Goal: Task Accomplishment & Management: Complete application form

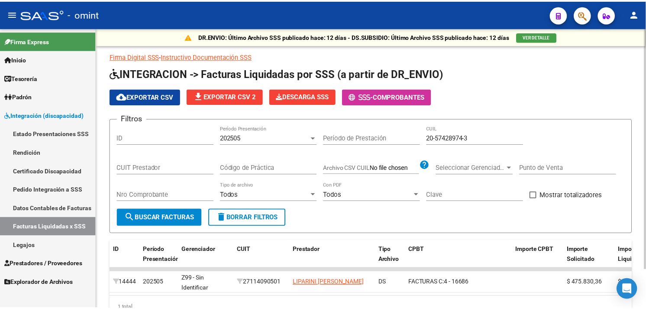
scroll to position [44, 0]
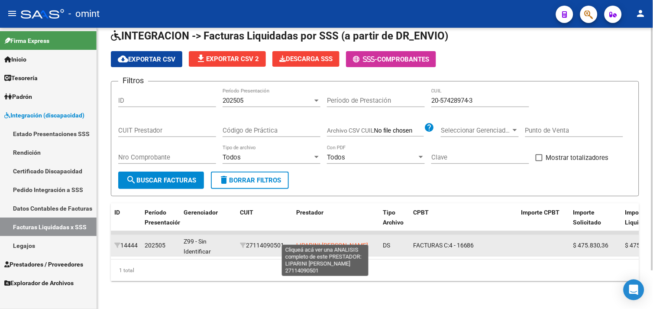
click at [319, 241] on span "LIPARINI [PERSON_NAME]" at bounding box center [332, 244] width 72 height 7
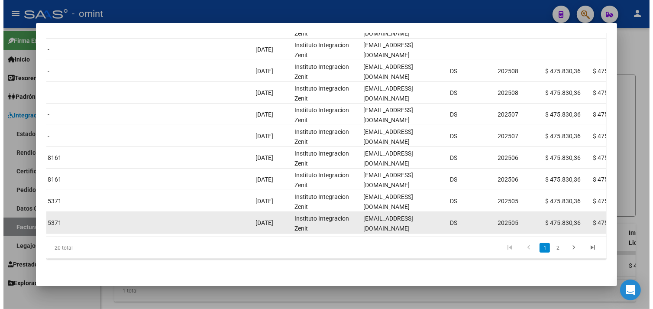
scroll to position [212, 0]
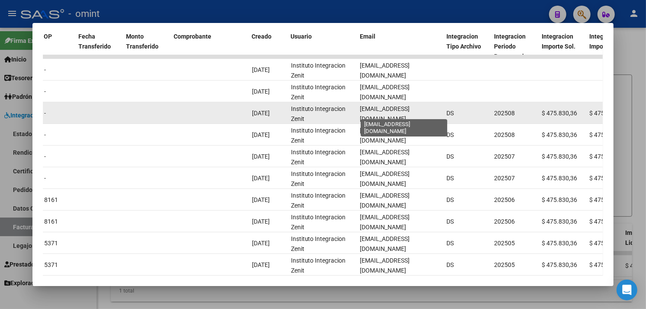
click at [392, 115] on span "[EMAIL_ADDRESS][DOMAIN_NAME]" at bounding box center [385, 113] width 50 height 17
copy span "[EMAIL_ADDRESS][DOMAIN_NAME]"
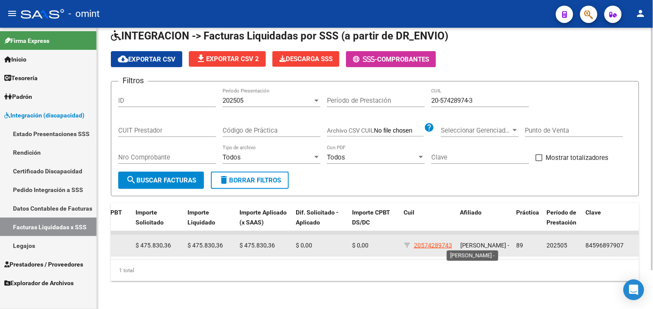
scroll to position [0, 0]
drag, startPoint x: 477, startPoint y: 242, endPoint x: 461, endPoint y: 233, distance: 18.6
click at [461, 241] on span "[PERSON_NAME] -" at bounding box center [484, 244] width 49 height 7
copy span "[PERSON_NAME]"
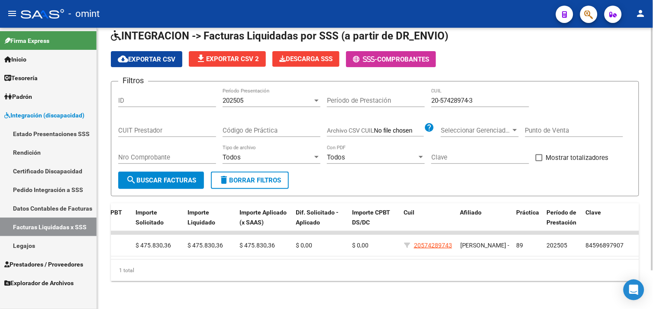
click at [239, 97] on span "202505" at bounding box center [232, 101] width 21 height 8
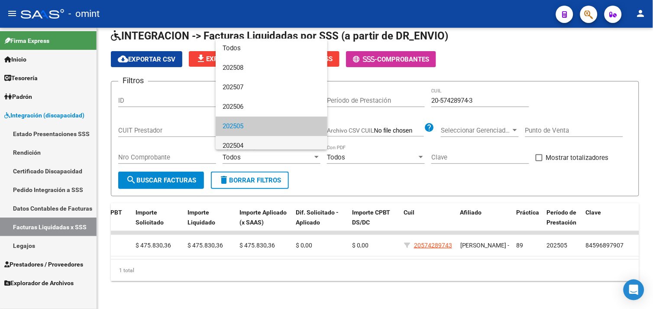
scroll to position [32, 0]
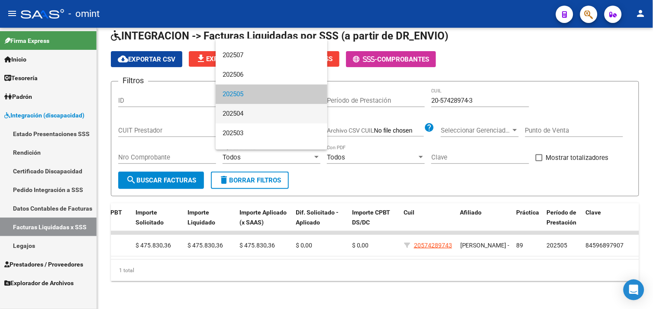
click at [248, 114] on span "202504" at bounding box center [271, 113] width 98 height 19
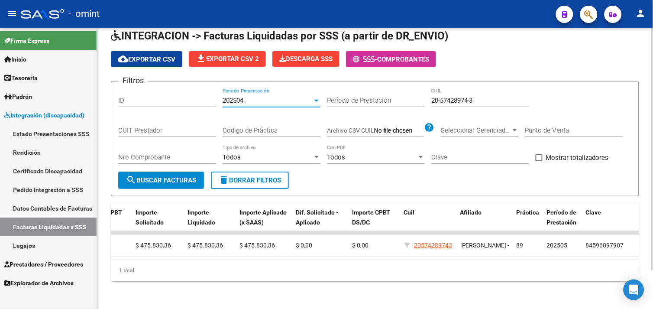
click at [188, 176] on span "search Buscar Facturas" at bounding box center [161, 180] width 70 height 8
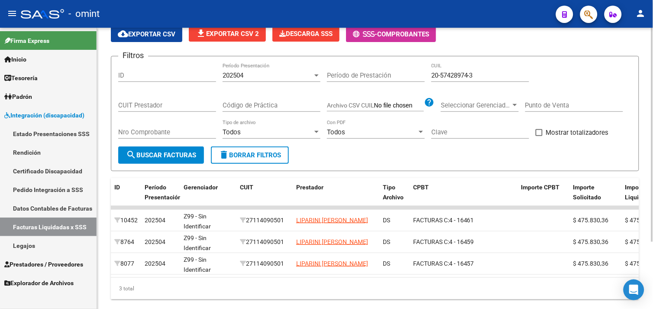
scroll to position [39, 0]
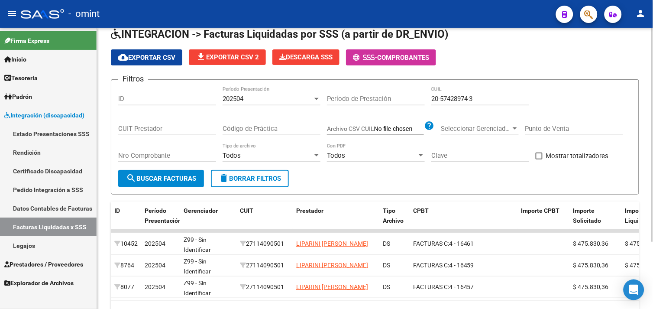
click at [262, 101] on div "202504" at bounding box center [267, 99] width 90 height 8
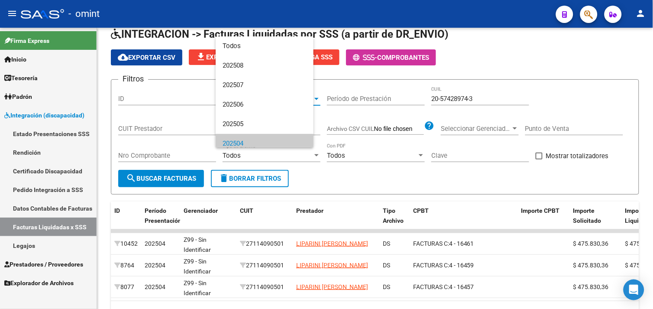
scroll to position [45, 0]
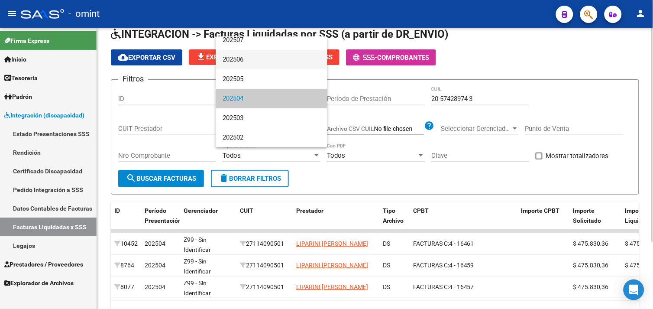
click at [246, 62] on span "202506" at bounding box center [271, 59] width 98 height 19
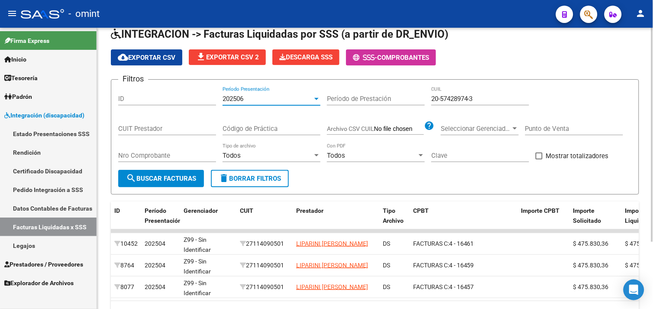
click at [178, 174] on button "search Buscar Facturas" at bounding box center [161, 178] width 86 height 17
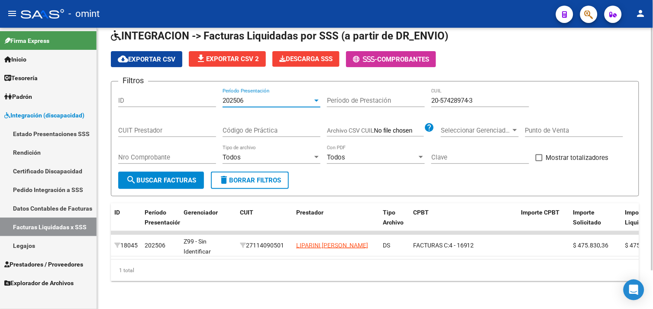
click at [252, 100] on div "202506" at bounding box center [267, 101] width 90 height 8
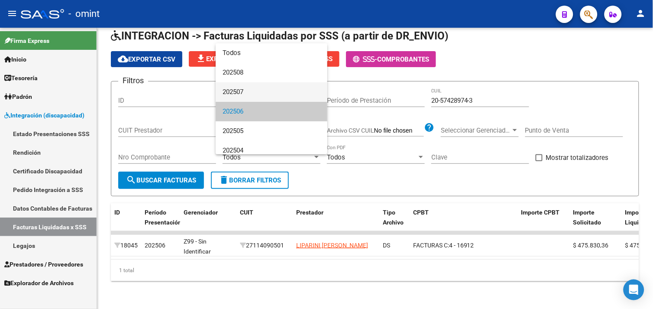
scroll to position [13, 0]
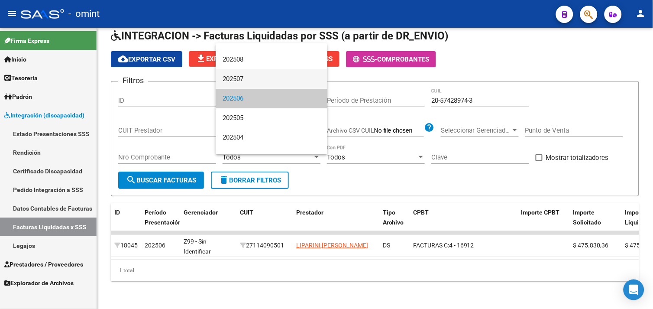
click at [244, 79] on span "202507" at bounding box center [271, 78] width 98 height 19
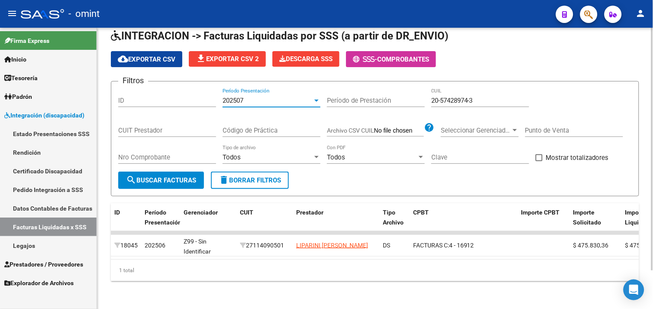
click at [176, 182] on button "search Buscar Facturas" at bounding box center [161, 179] width 86 height 17
click at [256, 97] on div "202507" at bounding box center [267, 101] width 90 height 8
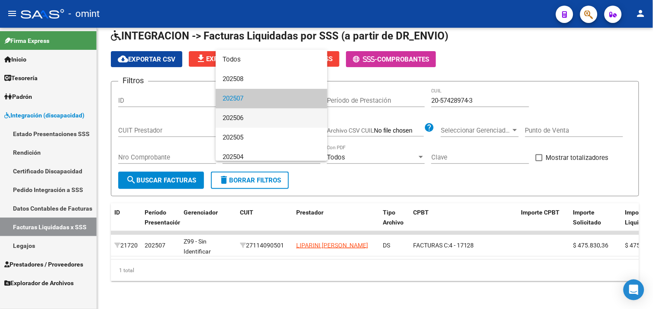
click at [249, 110] on span "202506" at bounding box center [271, 117] width 98 height 19
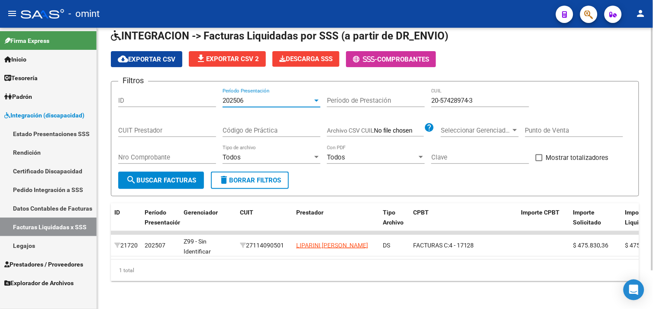
click at [174, 182] on span "search Buscar Facturas" at bounding box center [161, 180] width 70 height 8
click at [263, 97] on div "202506" at bounding box center [267, 101] width 90 height 8
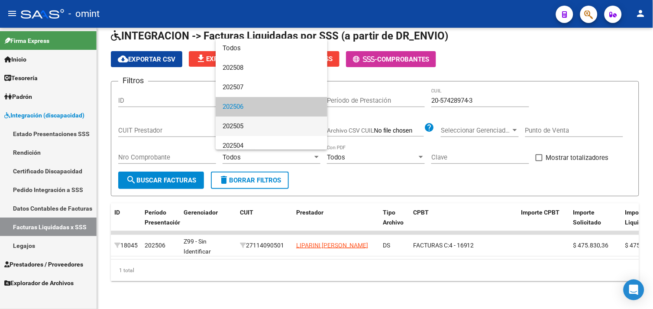
scroll to position [13, 0]
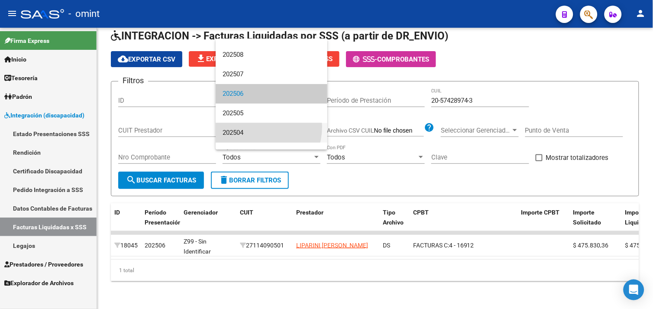
click at [253, 127] on span "202504" at bounding box center [271, 132] width 98 height 19
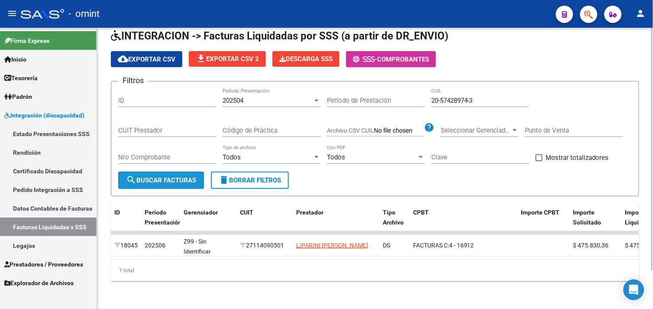
click at [180, 176] on span "search Buscar Facturas" at bounding box center [161, 180] width 70 height 8
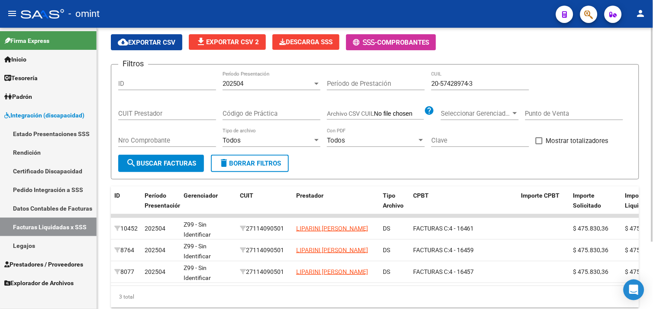
scroll to position [39, 0]
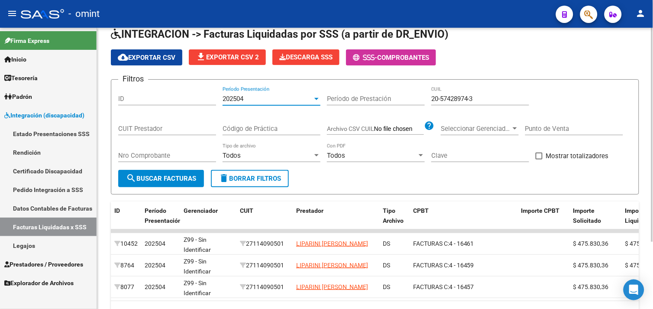
click at [248, 102] on div "202504" at bounding box center [267, 99] width 90 height 8
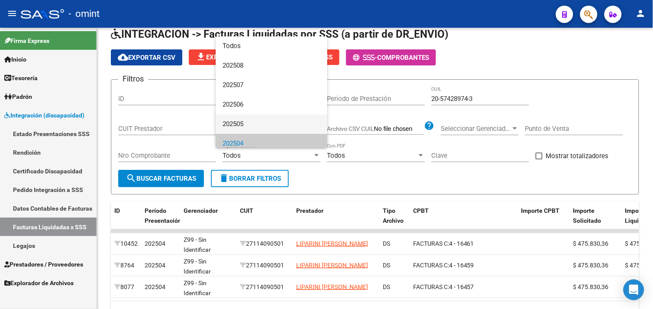
scroll to position [45, 0]
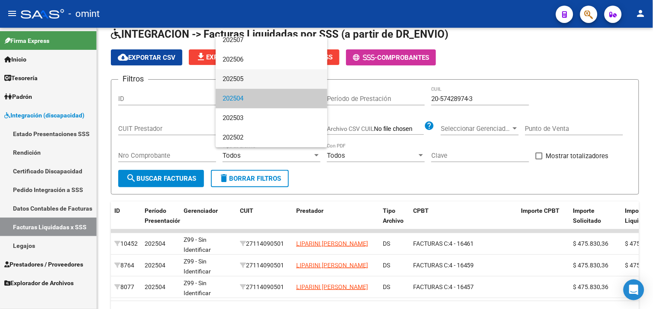
click at [245, 84] on span "202505" at bounding box center [271, 78] width 98 height 19
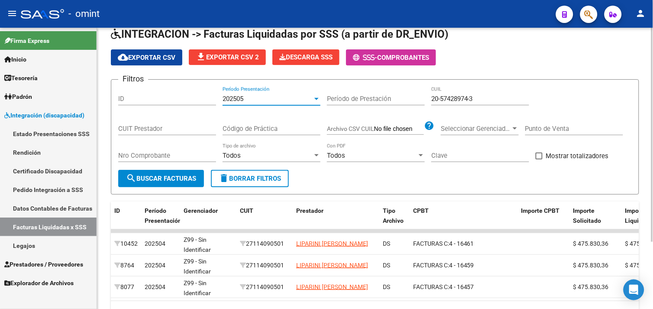
click at [182, 178] on span "search Buscar Facturas" at bounding box center [161, 178] width 70 height 8
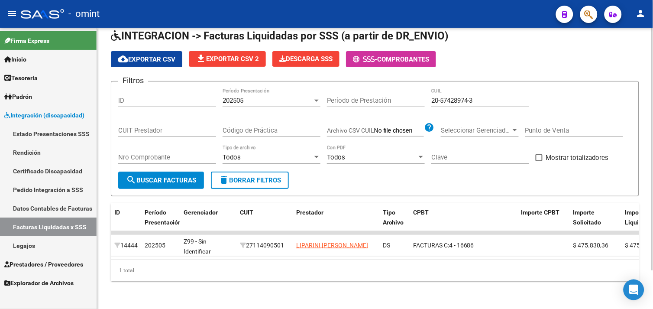
click at [253, 97] on div "202505" at bounding box center [267, 101] width 90 height 8
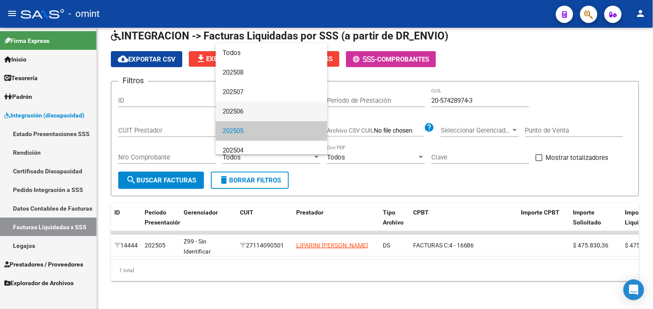
scroll to position [32, 0]
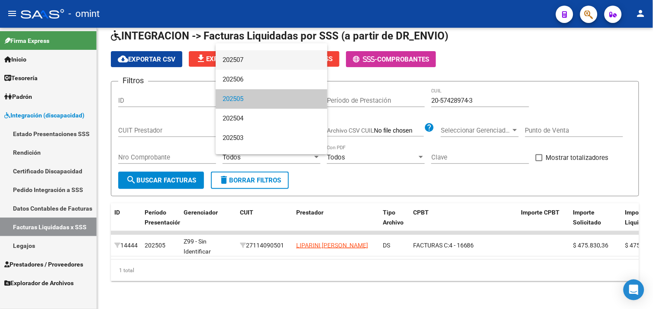
click at [242, 67] on span "202507" at bounding box center [271, 59] width 98 height 19
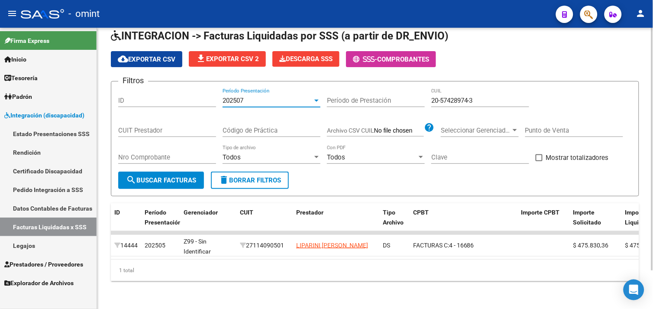
click at [180, 176] on span "search Buscar Facturas" at bounding box center [161, 180] width 70 height 8
click at [32, 259] on span "Prestadores / Proveedores" at bounding box center [43, 264] width 79 height 10
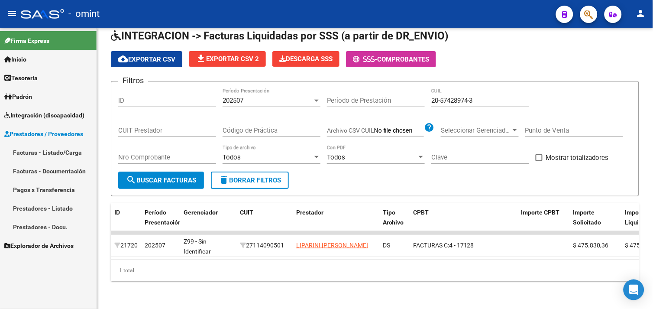
click at [45, 149] on link "Facturas - Listado/Carga" at bounding box center [48, 152] width 97 height 19
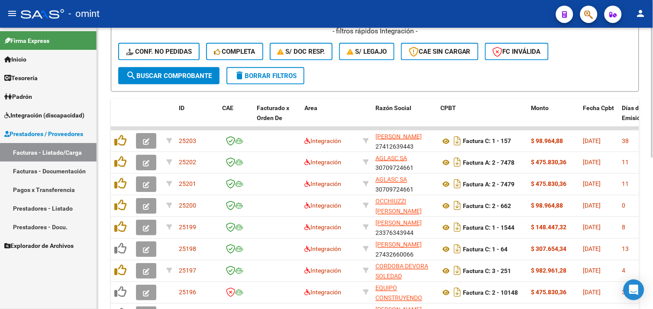
click at [250, 80] on button "delete Borrar Filtros" at bounding box center [265, 75] width 78 height 17
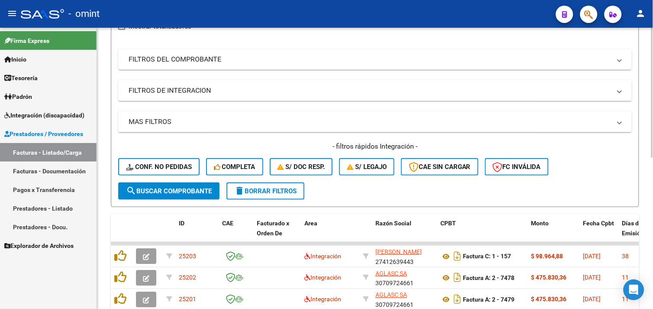
scroll to position [231, 0]
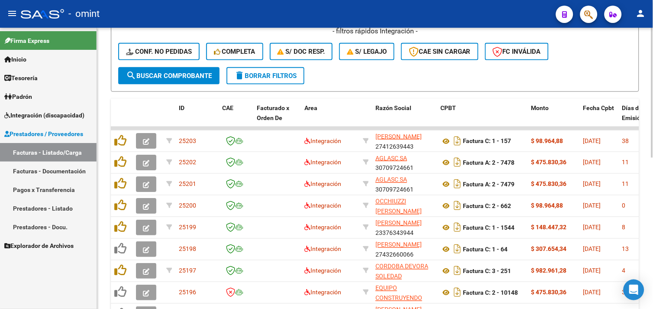
click at [240, 60] on div "- filtros rápidos Integración - Conf. no pedidas Completa S/ Doc Resp. S/ legaj…" at bounding box center [374, 46] width 513 height 41
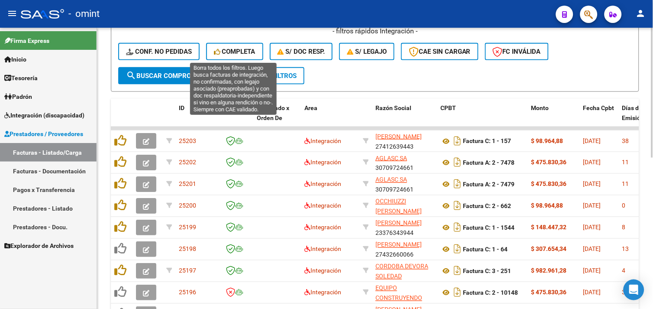
click at [239, 55] on button "Completa" at bounding box center [234, 51] width 57 height 17
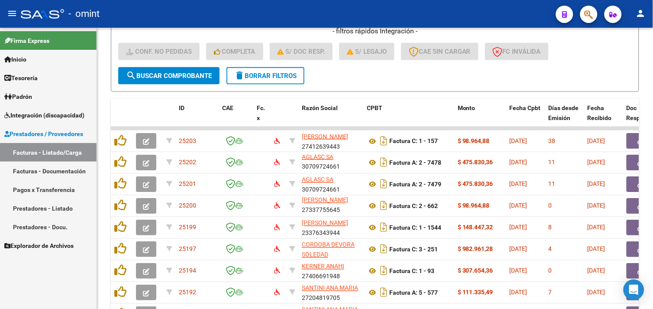
click at [54, 117] on span "Integración (discapacidad)" at bounding box center [44, 115] width 80 height 10
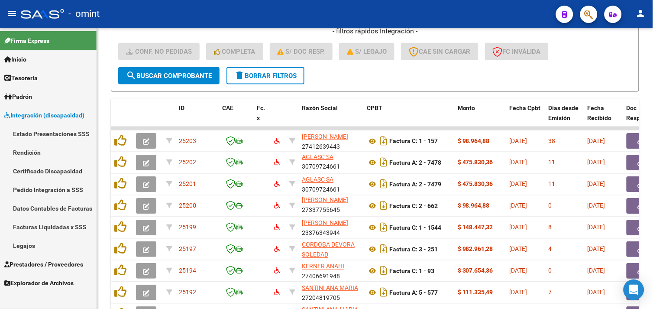
click at [32, 243] on link "Legajos" at bounding box center [48, 245] width 97 height 19
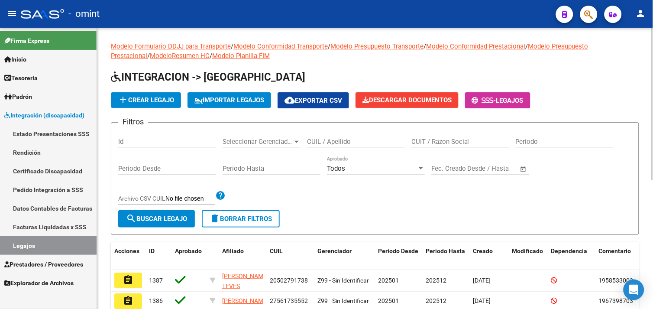
click at [336, 147] on div "CUIL / Apellido" at bounding box center [356, 138] width 98 height 19
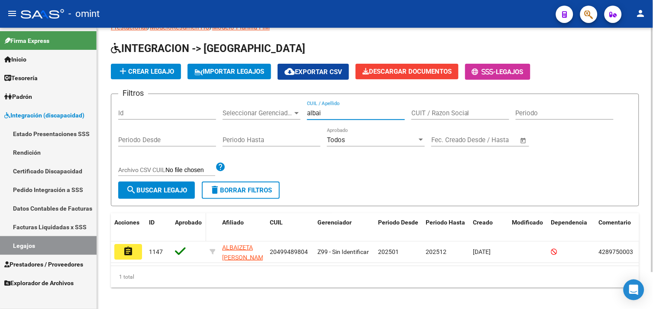
scroll to position [42, 0]
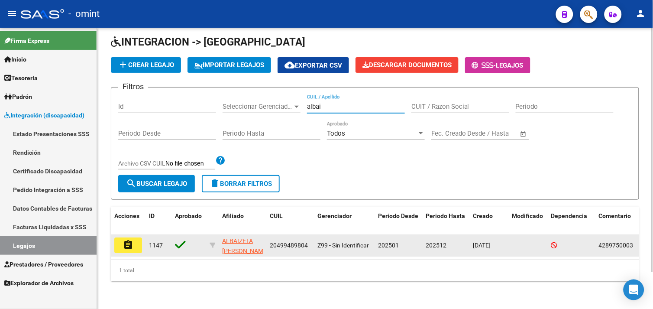
type input "albai"
click at [124, 240] on mat-icon "assignment" at bounding box center [128, 244] width 10 height 10
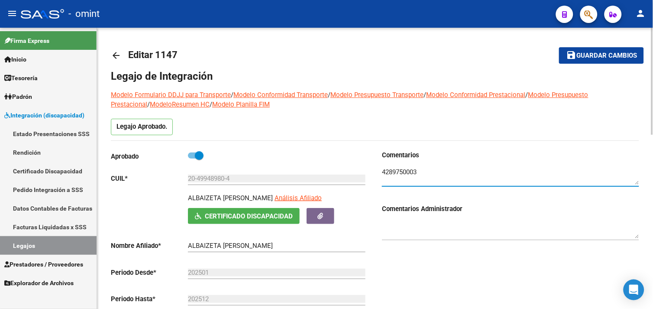
click at [404, 169] on textarea at bounding box center [510, 175] width 257 height 17
click at [51, 236] on link "Legajos" at bounding box center [48, 245] width 97 height 19
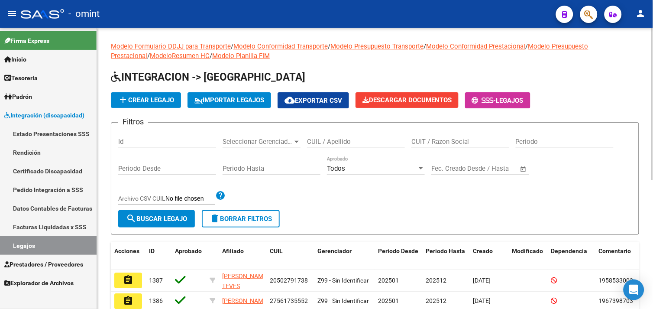
click at [346, 141] on input "CUIL / Apellido" at bounding box center [356, 142] width 98 height 8
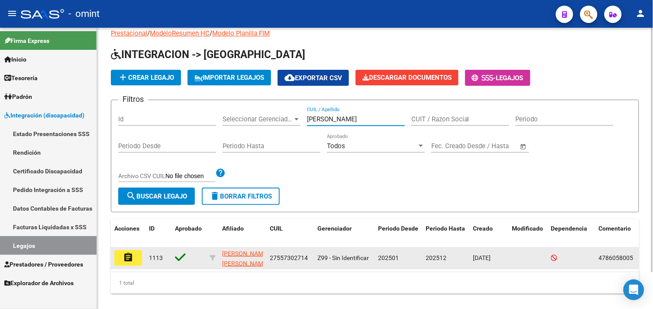
scroll to position [42, 0]
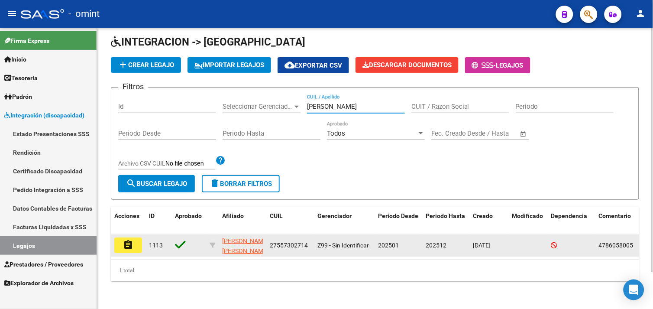
type input "[PERSON_NAME]"
click at [127, 240] on mat-icon "assignment" at bounding box center [128, 244] width 10 height 10
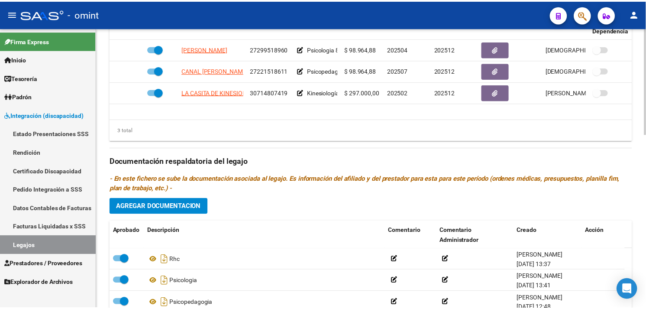
scroll to position [336, 0]
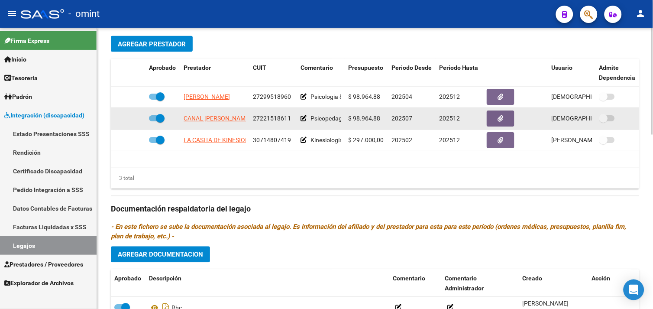
click at [217, 119] on span "CANAL [PERSON_NAME]" at bounding box center [216, 118] width 67 height 7
type textarea "27221518611"
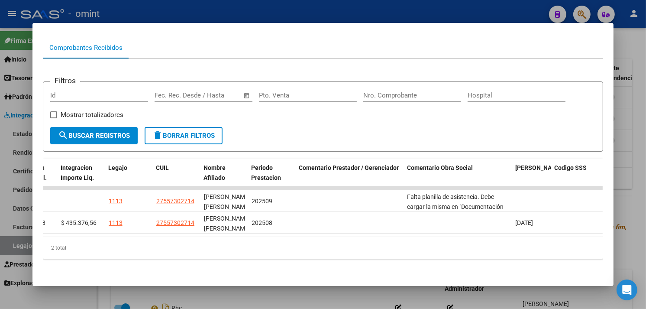
scroll to position [0, 0]
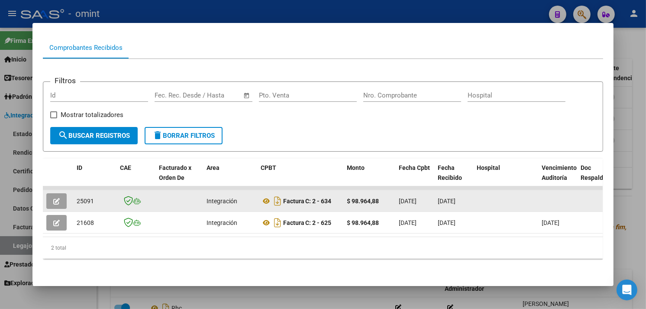
click at [46, 193] on button "button" at bounding box center [56, 201] width 20 height 16
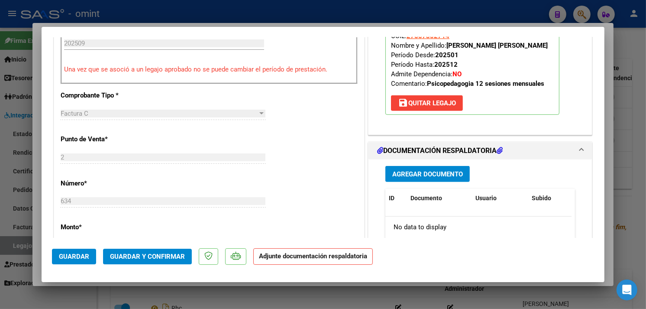
scroll to position [353, 0]
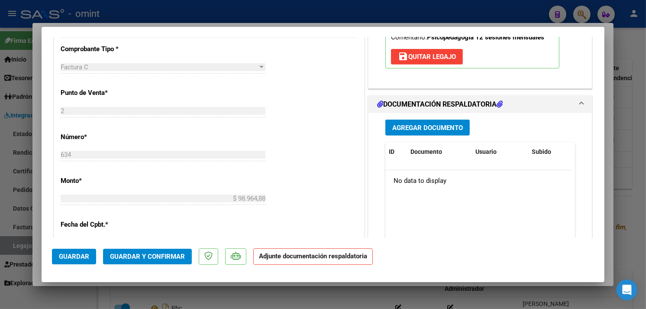
click at [414, 131] on span "Agregar Documento" at bounding box center [427, 128] width 71 height 8
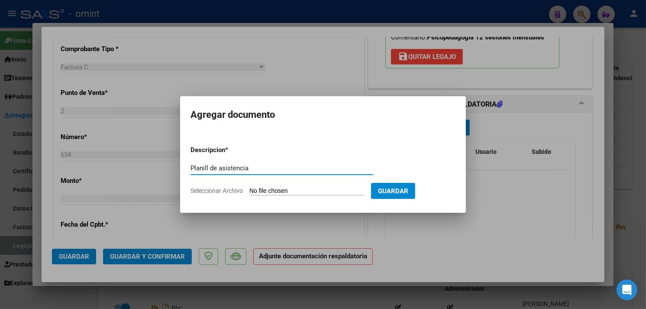
type input "Planill de asistencia"
click at [280, 188] on input "Seleccionar Archivo" at bounding box center [306, 191] width 115 height 8
type input "C:\fakepath\omint septiembre.pdf"
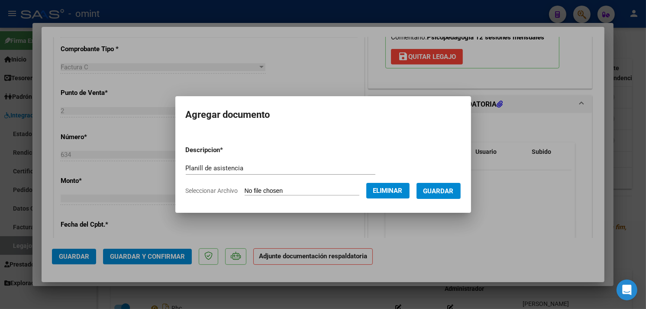
click at [452, 184] on button "Guardar" at bounding box center [438, 191] width 44 height 16
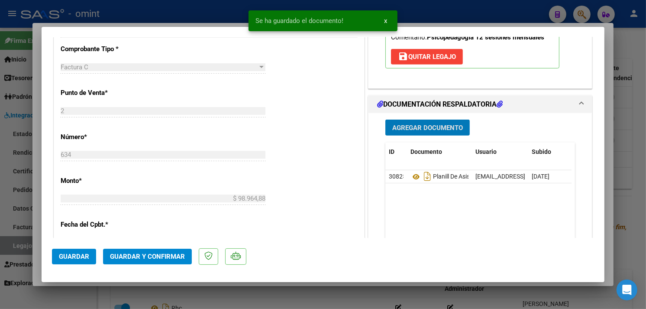
click at [78, 254] on span "Guardar" at bounding box center [74, 256] width 30 height 8
type input "$ 0,00"
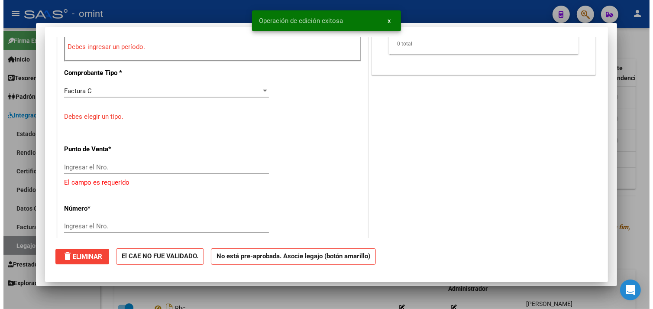
scroll to position [0, 0]
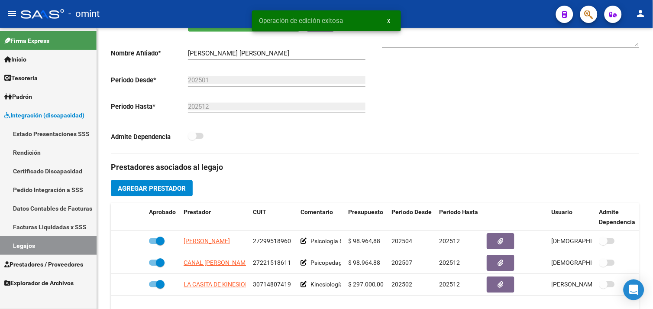
click at [41, 245] on link "Legajos" at bounding box center [48, 245] width 97 height 19
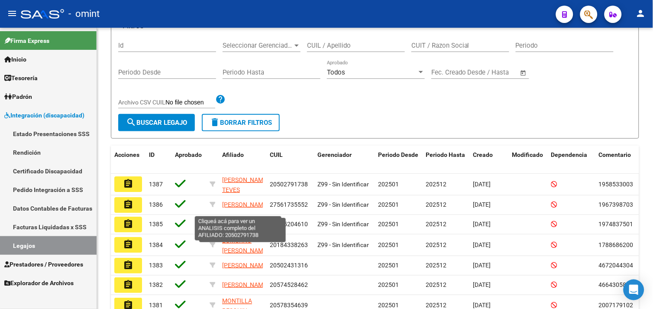
scroll to position [18, 0]
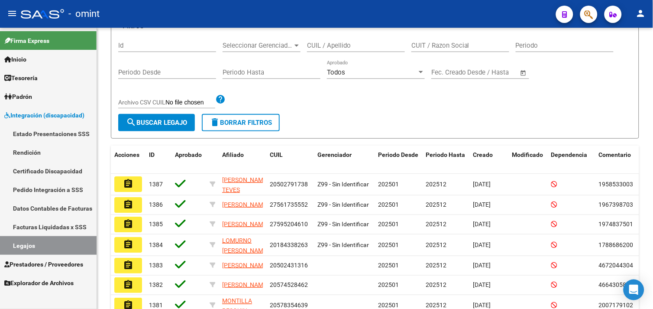
click at [46, 249] on link "Legajos" at bounding box center [48, 245] width 97 height 19
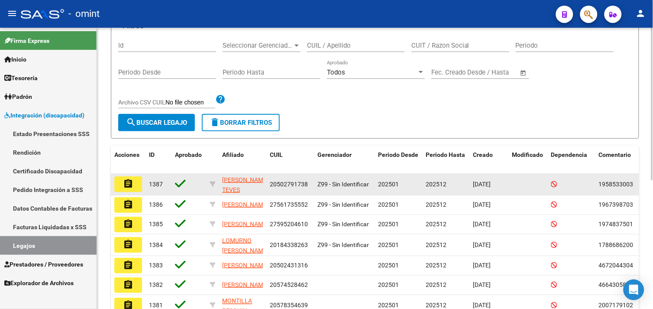
scroll to position [0, 0]
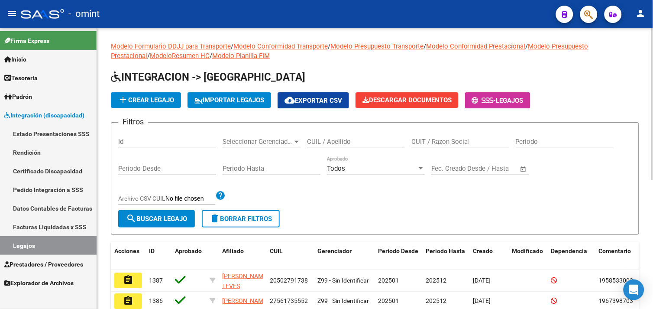
click at [357, 149] on div "CUIL / Apellido" at bounding box center [356, 142] width 98 height 27
click at [356, 141] on input "CUIL / Apellido" at bounding box center [356, 142] width 98 height 8
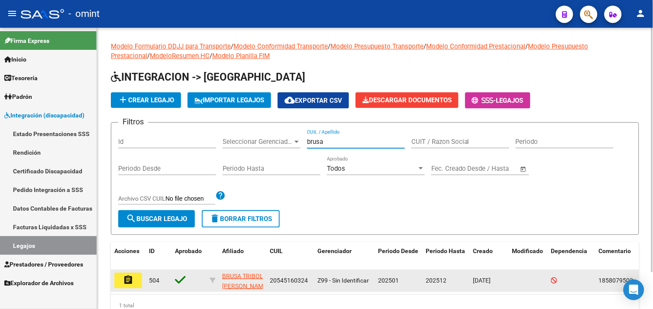
type input "brusa"
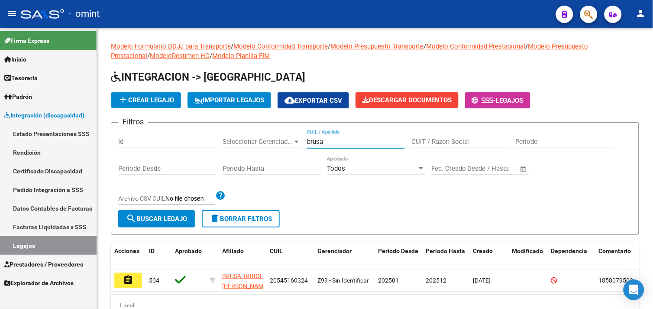
drag, startPoint x: 118, startPoint y: 278, endPoint x: 123, endPoint y: 273, distance: 7.0
click at [119, 278] on button "assignment" at bounding box center [128, 280] width 28 height 16
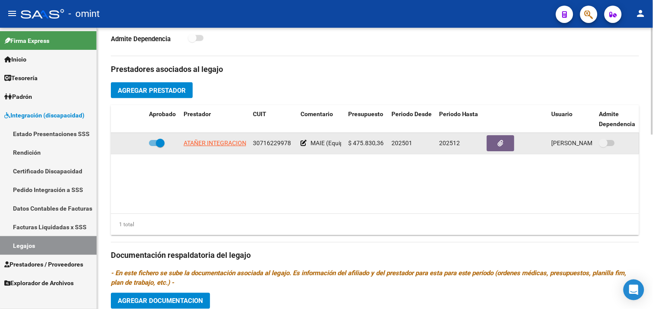
scroll to position [288, 0]
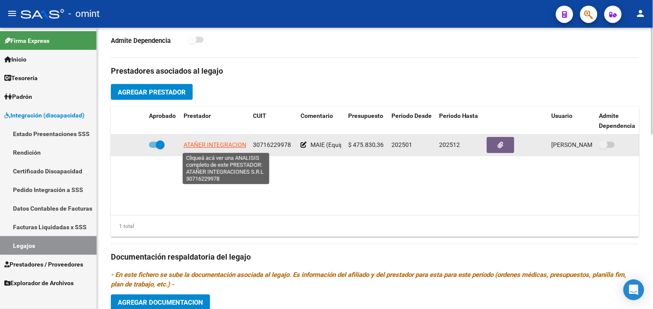
click at [214, 148] on span "ATAÑER INTEGRACIONES S.R.L" at bounding box center [225, 145] width 85 height 7
type textarea "30716229978"
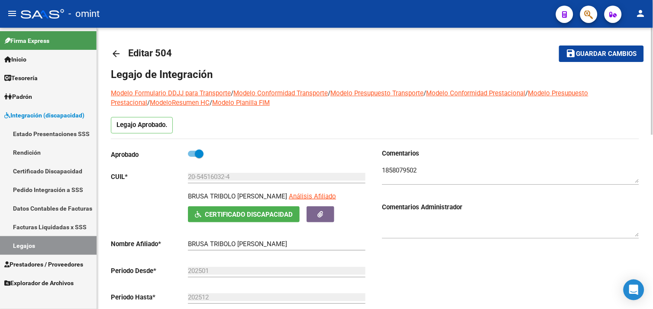
scroll to position [0, 0]
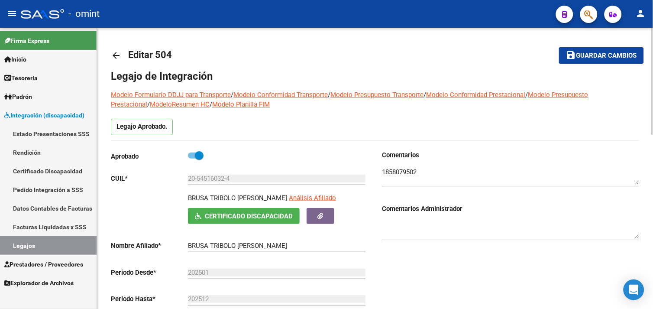
click at [392, 176] on textarea at bounding box center [510, 175] width 257 height 17
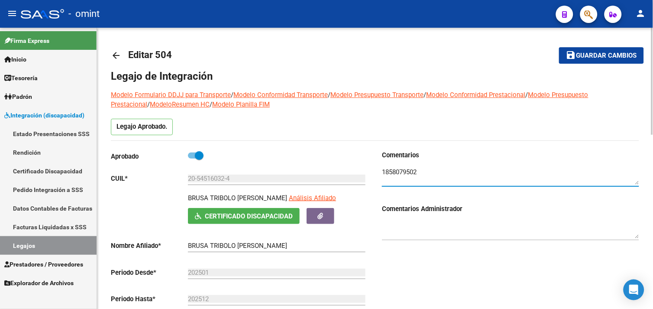
click at [392, 176] on textarea at bounding box center [510, 175] width 257 height 17
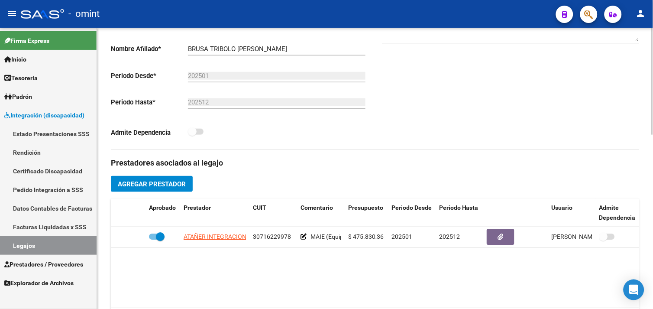
scroll to position [288, 0]
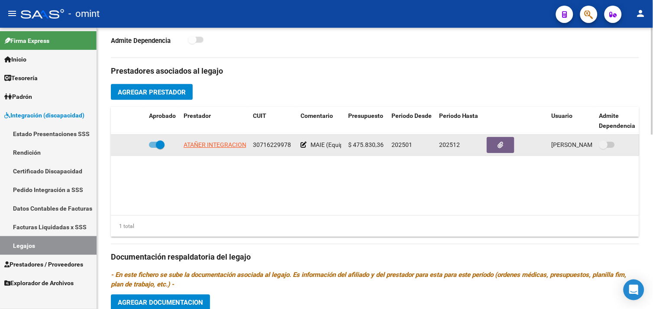
click at [264, 146] on span "30716229978" at bounding box center [272, 145] width 38 height 7
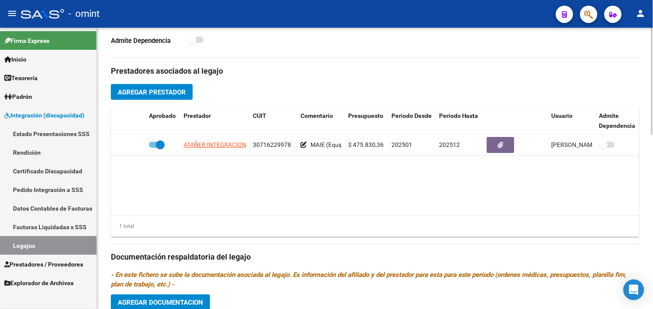
copy span "30716229978"
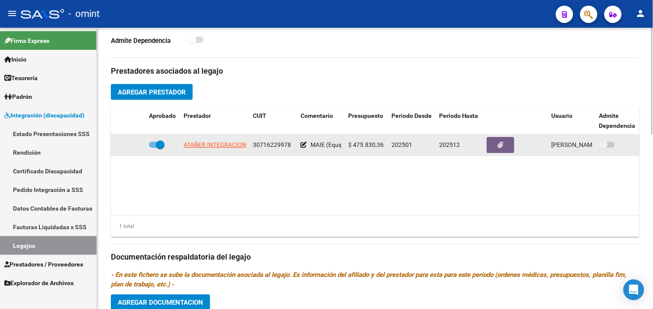
click at [221, 144] on span "ATAÑER INTEGRACIONES S.R.L" at bounding box center [225, 145] width 85 height 7
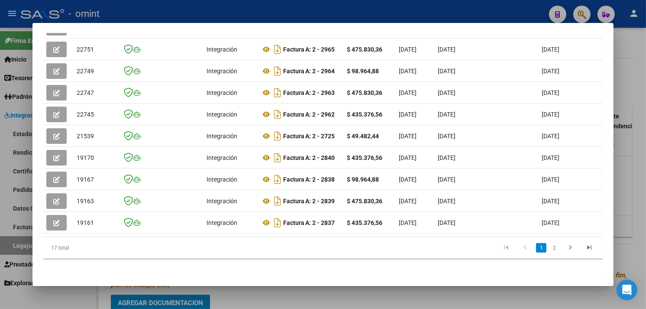
scroll to position [0, 1218]
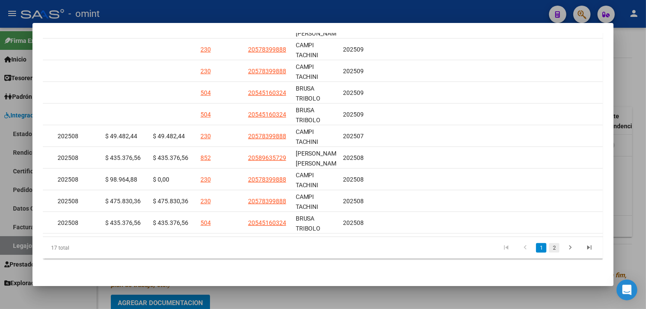
click at [551, 246] on link "2" at bounding box center [554, 248] width 10 height 10
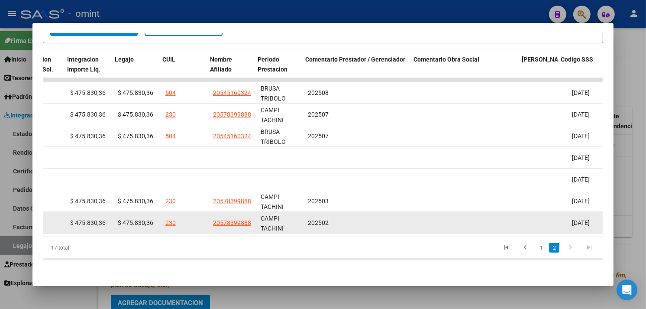
scroll to position [0, 1303]
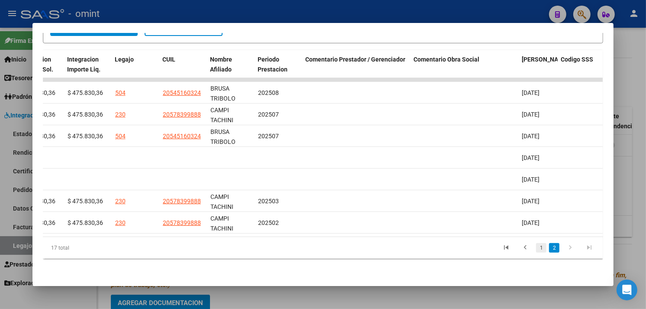
click at [538, 248] on link "1" at bounding box center [541, 248] width 10 height 10
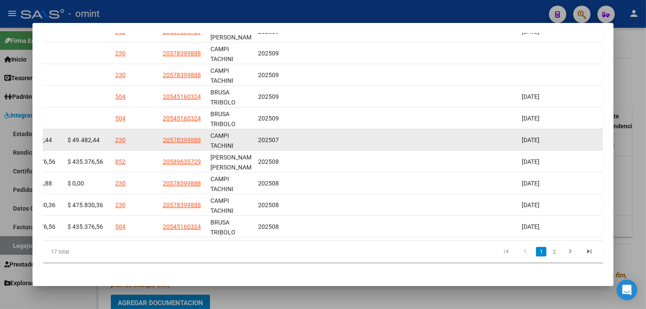
scroll to position [260, 0]
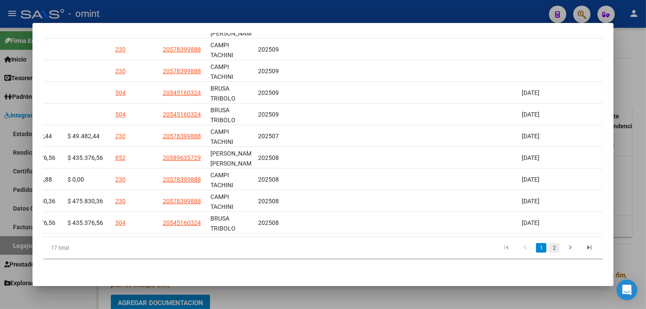
click at [550, 249] on link "2" at bounding box center [554, 248] width 10 height 10
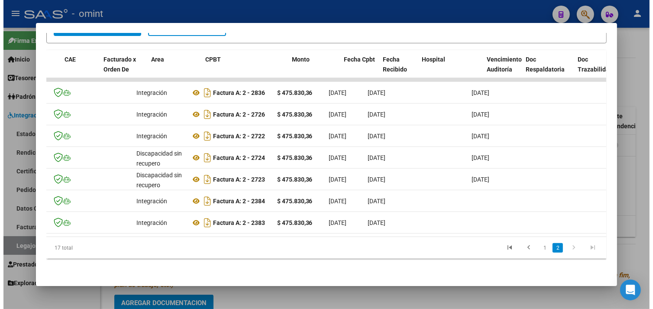
scroll to position [0, 45]
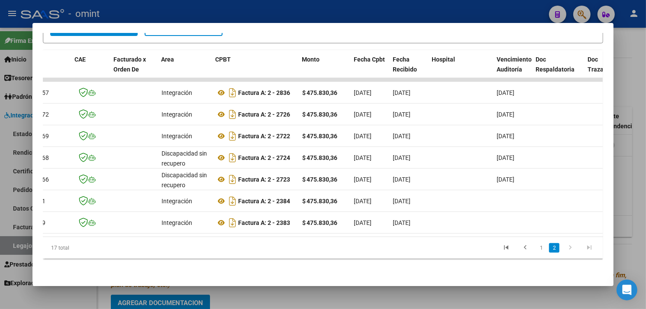
click at [628, 119] on div at bounding box center [323, 154] width 646 height 309
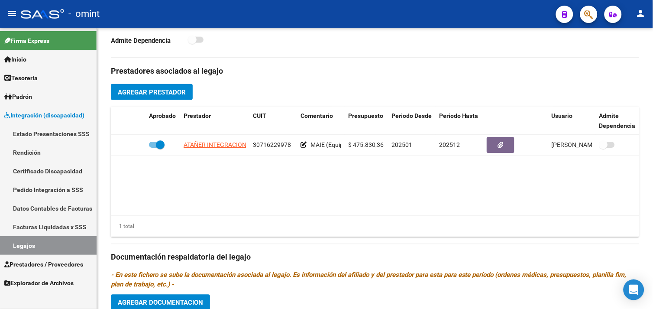
click at [54, 256] on link "Prestadores / Proveedores" at bounding box center [48, 263] width 97 height 19
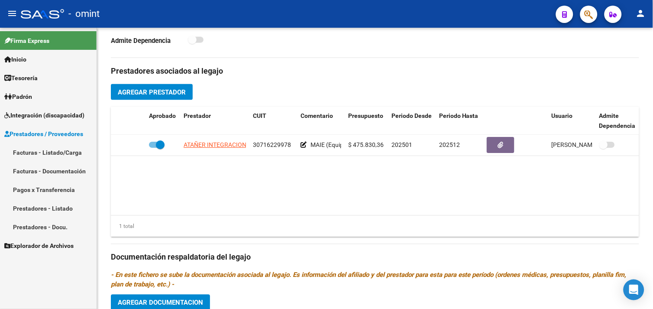
click at [59, 155] on link "Facturas - Listado/Carga" at bounding box center [48, 152] width 97 height 19
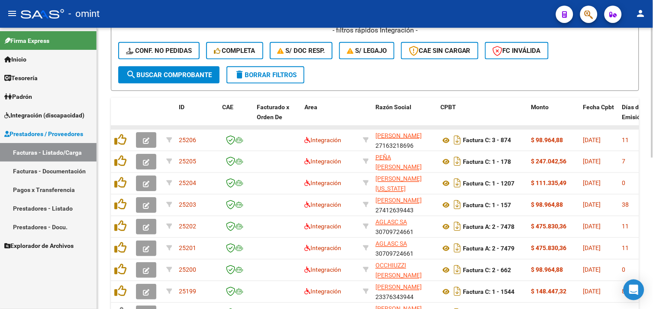
scroll to position [229, 0]
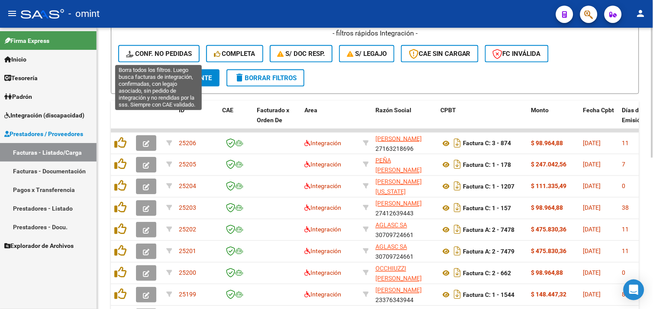
click at [159, 54] on span "Conf. no pedidas" at bounding box center [159, 54] width 66 height 8
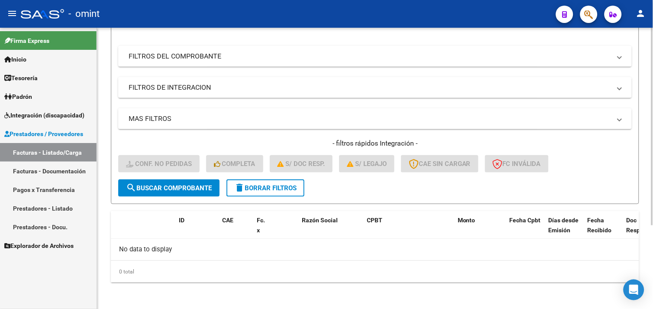
click at [261, 192] on button "delete Borrar Filtros" at bounding box center [265, 187] width 78 height 17
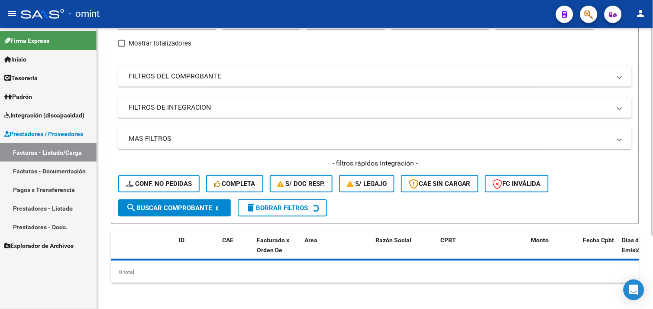
scroll to position [119, 0]
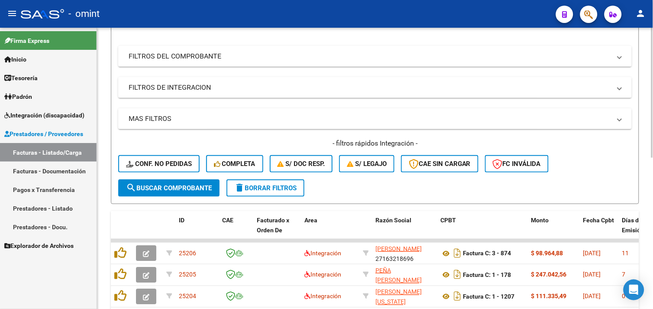
click at [231, 160] on span "Completa" at bounding box center [235, 164] width 42 height 8
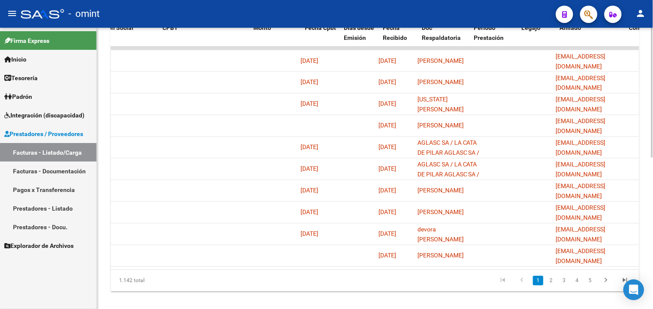
scroll to position [0, 0]
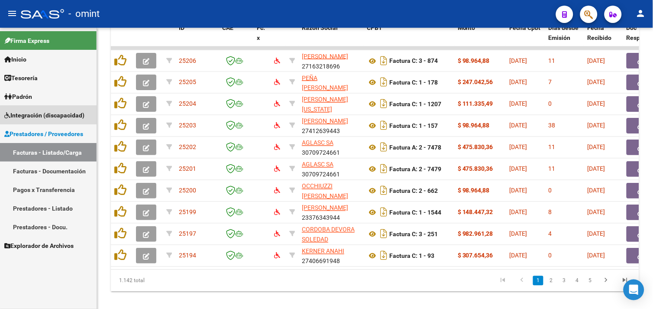
click at [49, 120] on link "Integración (discapacidad)" at bounding box center [48, 115] width 97 height 19
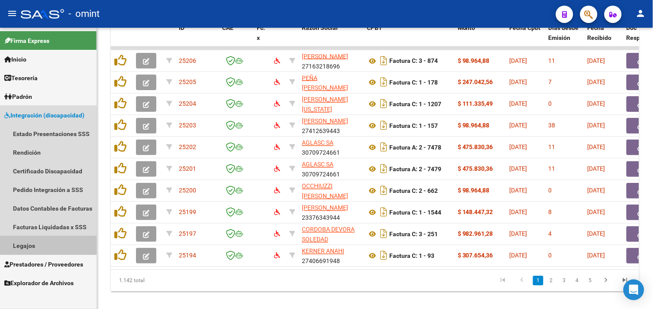
click at [36, 237] on link "Legajos" at bounding box center [48, 245] width 97 height 19
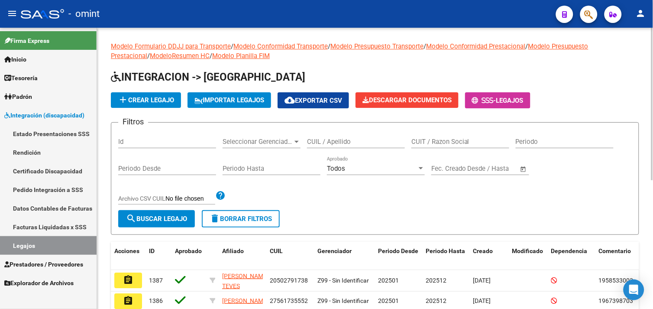
click at [324, 144] on input "CUIL / Apellido" at bounding box center [356, 142] width 98 height 8
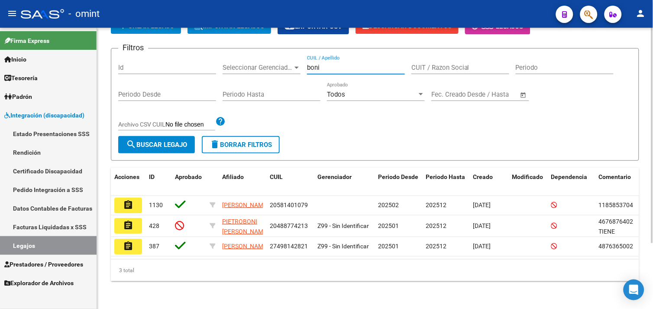
scroll to position [85, 0]
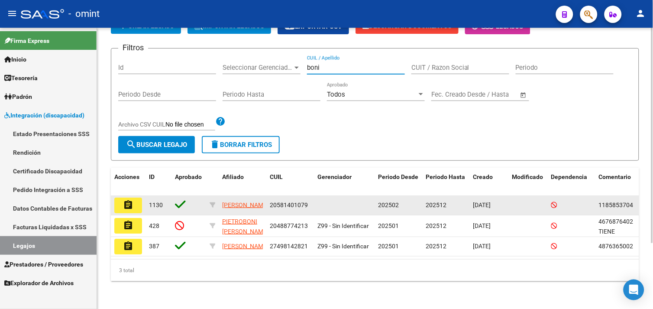
type input "boni"
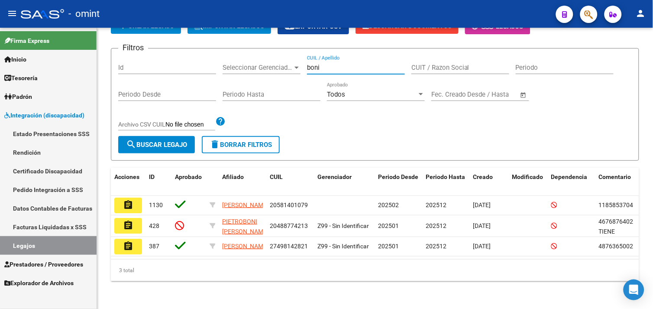
click at [130, 200] on mat-icon "assignment" at bounding box center [128, 205] width 10 height 10
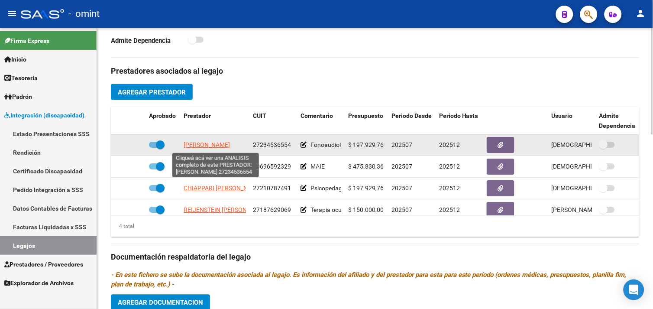
click at [223, 145] on span "[PERSON_NAME]" at bounding box center [206, 145] width 46 height 7
type textarea "27234536554"
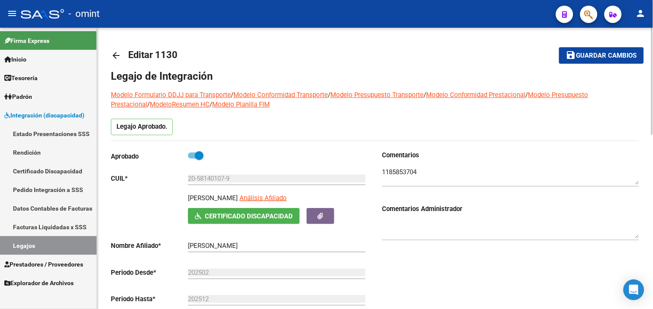
click at [398, 170] on textarea at bounding box center [510, 175] width 257 height 17
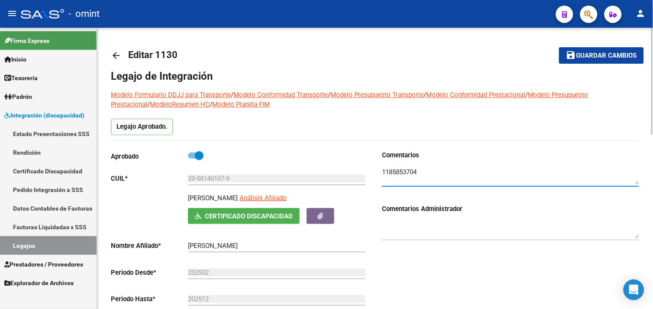
click at [398, 170] on textarea at bounding box center [510, 175] width 257 height 17
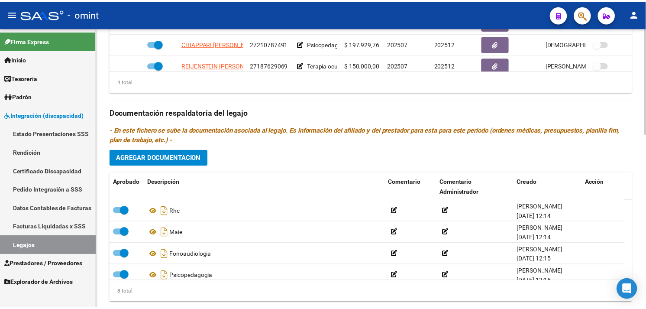
scroll to position [288, 0]
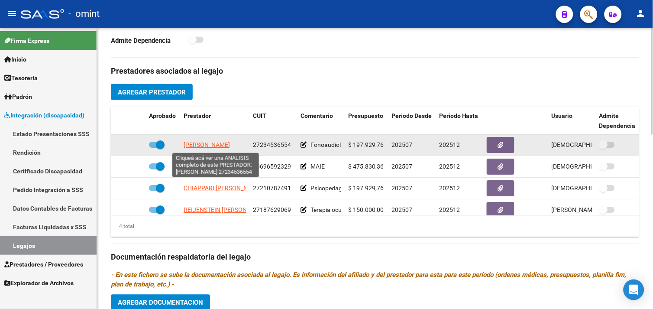
click at [222, 144] on span "[PERSON_NAME]" at bounding box center [206, 145] width 46 height 7
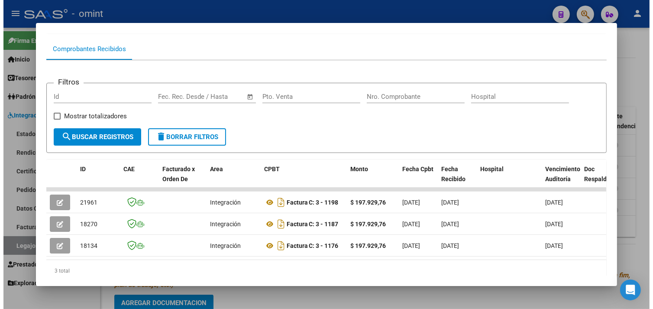
scroll to position [109, 0]
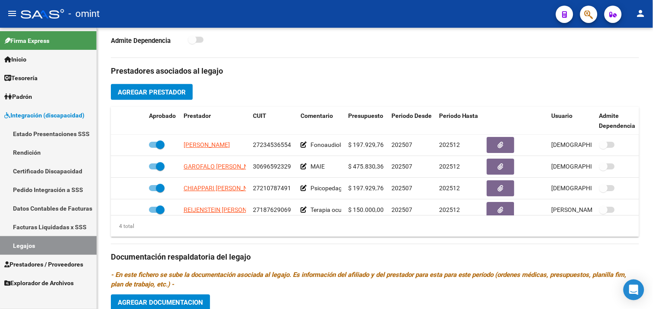
click at [52, 247] on link "Legajos" at bounding box center [48, 245] width 97 height 19
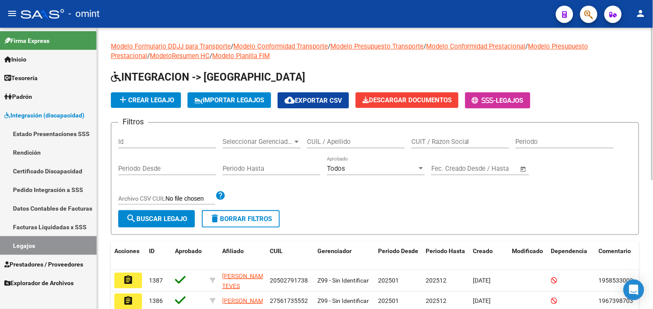
click at [336, 140] on input "CUIL / Apellido" at bounding box center [356, 142] width 98 height 8
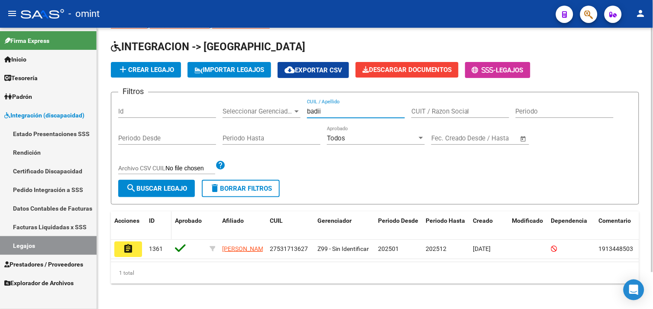
scroll to position [42, 0]
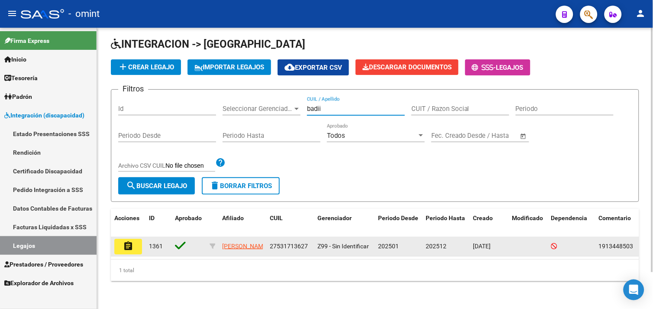
type input "badii"
click at [135, 238] on button "assignment" at bounding box center [128, 246] width 28 height 16
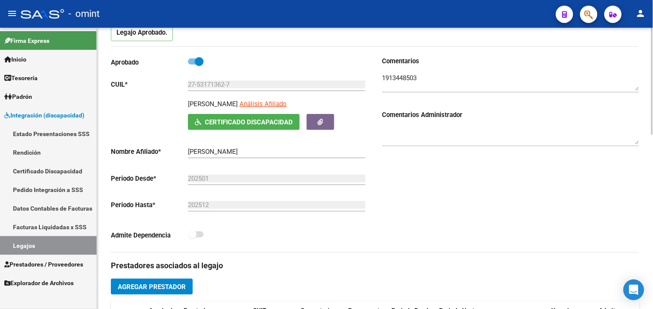
scroll to position [240, 0]
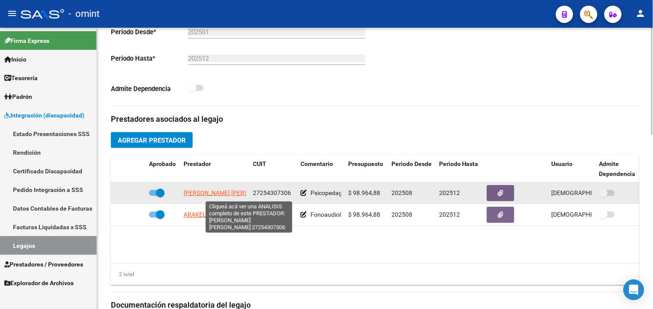
click at [205, 196] on span "[PERSON_NAME] [PERSON_NAME]" at bounding box center [230, 193] width 94 height 7
type textarea "27254307306"
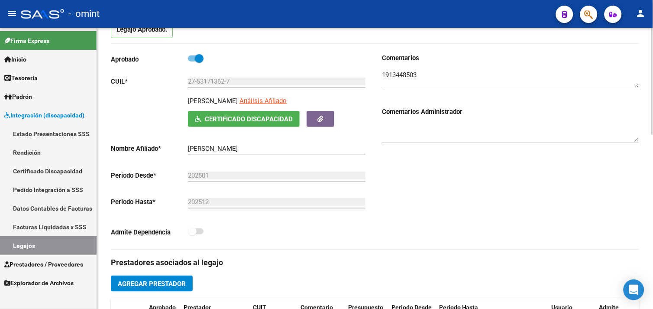
scroll to position [96, 0]
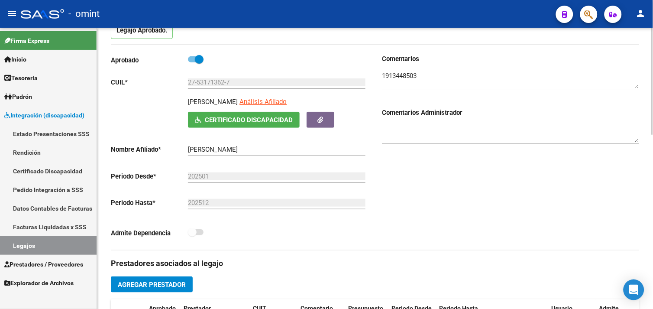
click at [403, 79] on textarea at bounding box center [510, 79] width 257 height 17
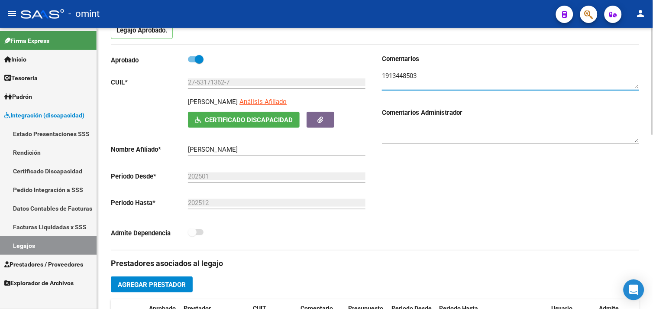
click at [403, 79] on textarea at bounding box center [510, 79] width 257 height 17
drag, startPoint x: 39, startPoint y: 250, endPoint x: 77, endPoint y: 241, distance: 38.2
click at [39, 250] on link "Legajos" at bounding box center [48, 245] width 97 height 19
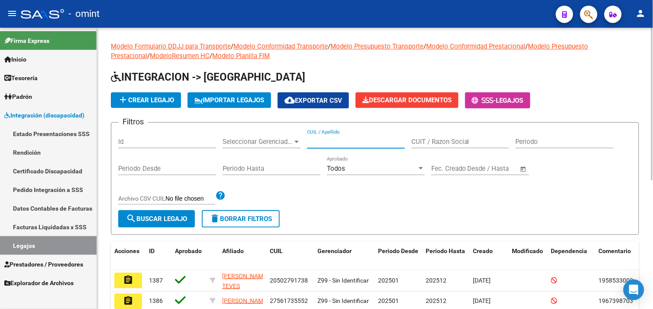
click at [336, 145] on input "CUIL / Apellido" at bounding box center [356, 142] width 98 height 8
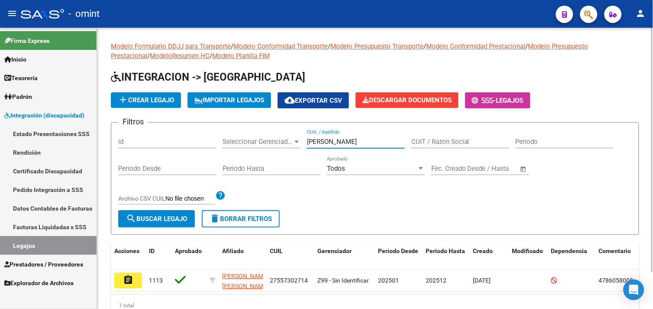
scroll to position [42, 0]
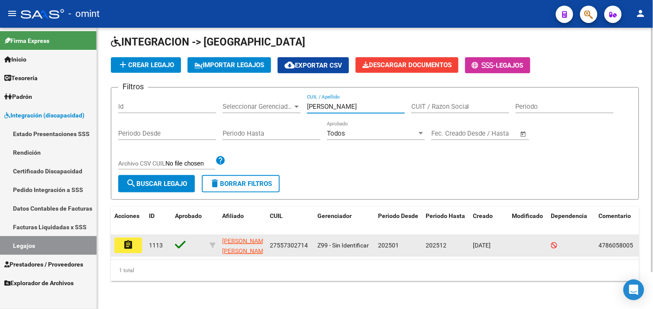
type input "[PERSON_NAME]"
click at [128, 241] on mat-icon "assignment" at bounding box center [128, 244] width 10 height 10
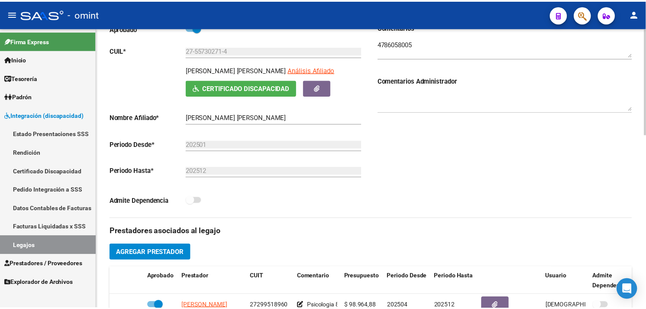
scroll to position [240, 0]
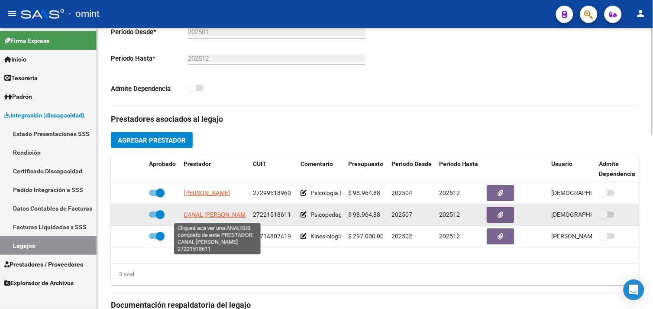
click at [217, 218] on span "CANAL [PERSON_NAME]" at bounding box center [216, 214] width 67 height 7
type textarea "27221518611"
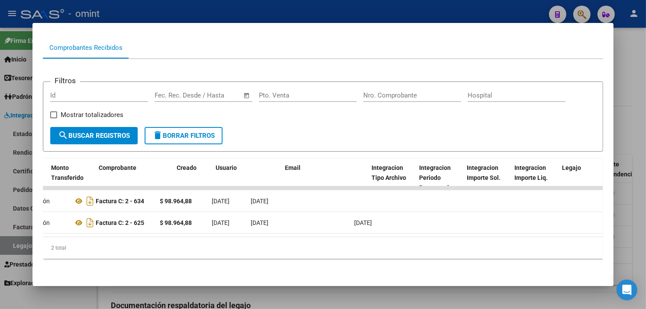
scroll to position [0, 0]
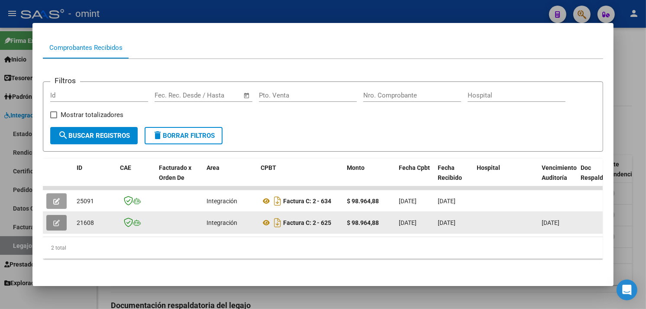
click at [61, 216] on button "button" at bounding box center [56, 223] width 20 height 16
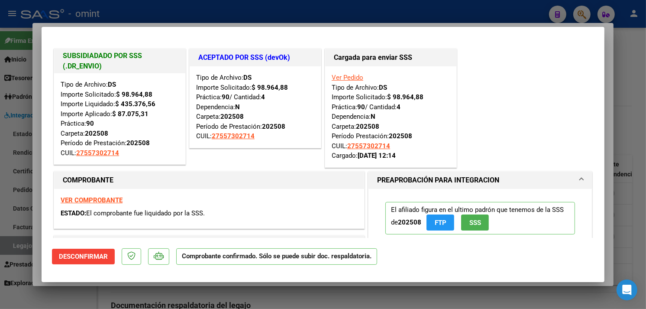
click at [98, 257] on span "Desconfirmar" at bounding box center [83, 256] width 49 height 8
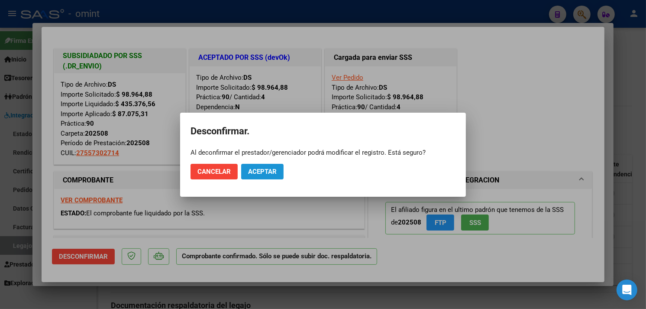
click at [267, 172] on span "Aceptar" at bounding box center [262, 171] width 29 height 8
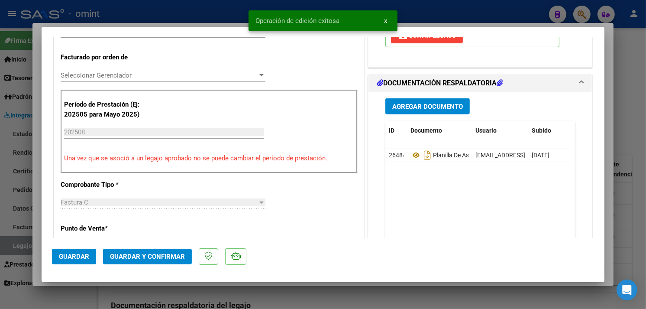
scroll to position [384, 0]
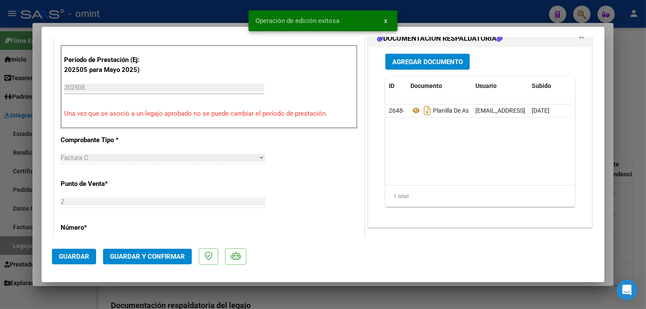
click at [413, 64] on span "Agregar Documento" at bounding box center [427, 62] width 71 height 8
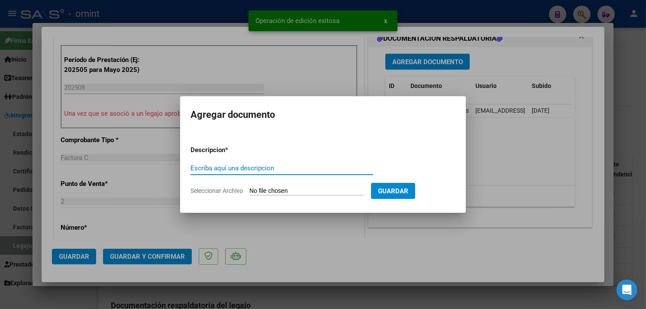
click at [514, 158] on div at bounding box center [323, 154] width 646 height 309
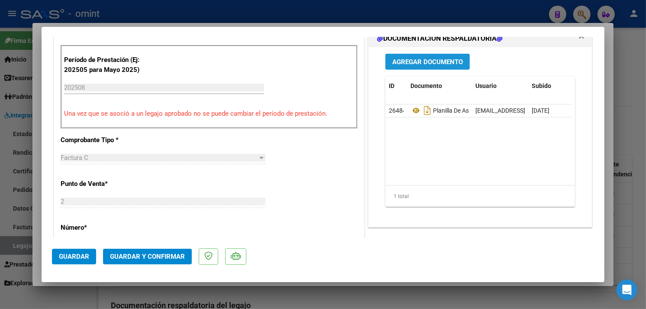
click at [409, 62] on span "Agregar Documento" at bounding box center [427, 62] width 71 height 8
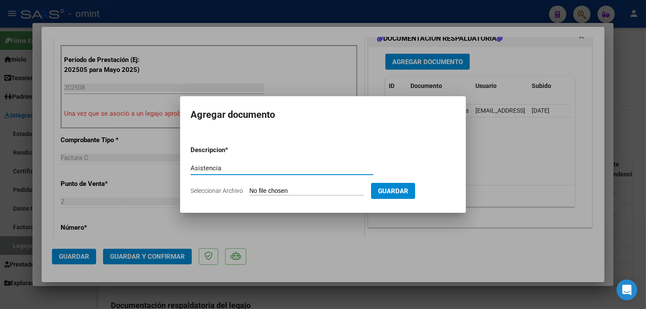
type input "Asistencia"
click at [287, 188] on input "Seleccionar Archivo" at bounding box center [306, 191] width 115 height 8
type input "C:\fakepath\omint [DATE] [PERSON_NAME].pdf"
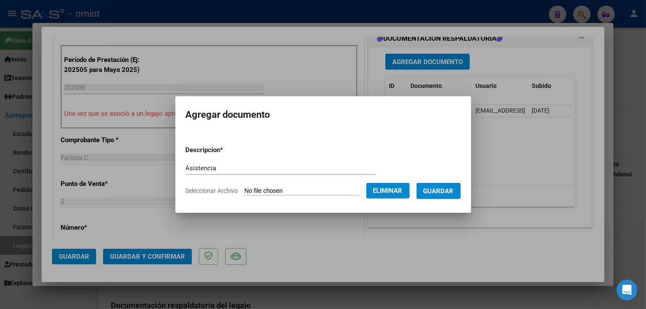
click at [452, 192] on span "Guardar" at bounding box center [438, 191] width 30 height 8
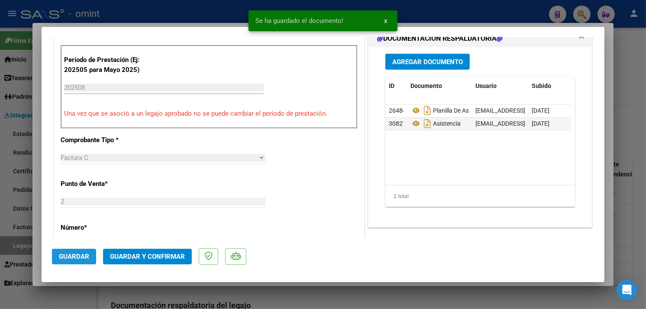
click at [83, 251] on button "Guardar" at bounding box center [74, 256] width 44 height 16
type input "$ 0,00"
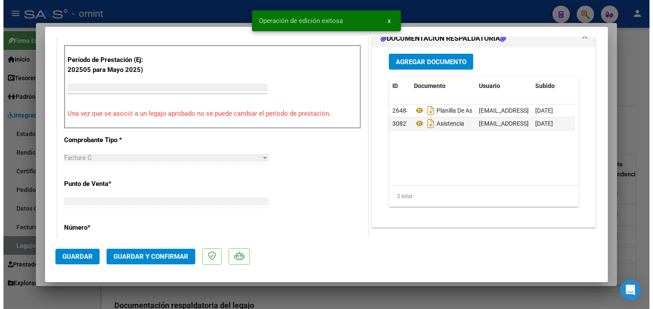
scroll to position [0, 0]
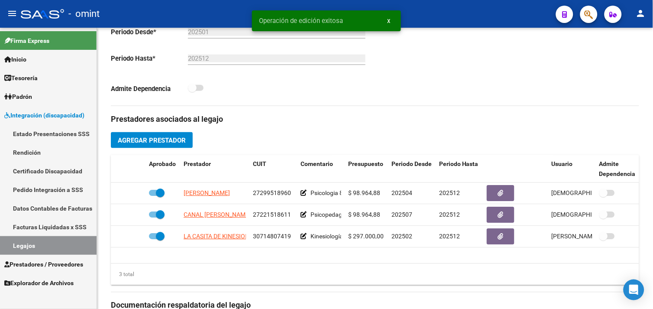
click at [47, 246] on link "Legajos" at bounding box center [48, 245] width 97 height 19
